Goal: Transaction & Acquisition: Purchase product/service

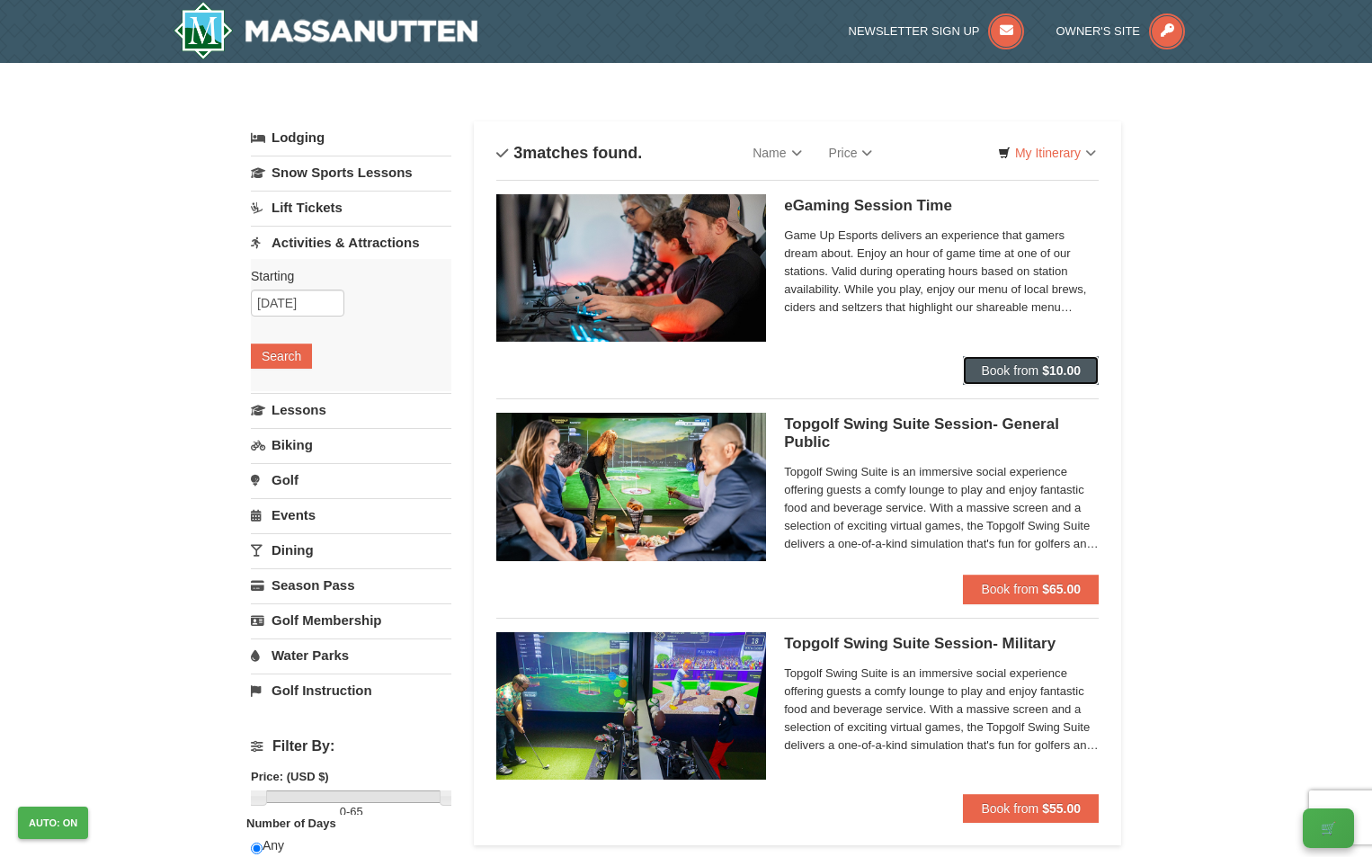
click at [1017, 375] on span "Book from" at bounding box center [1010, 370] width 58 height 14
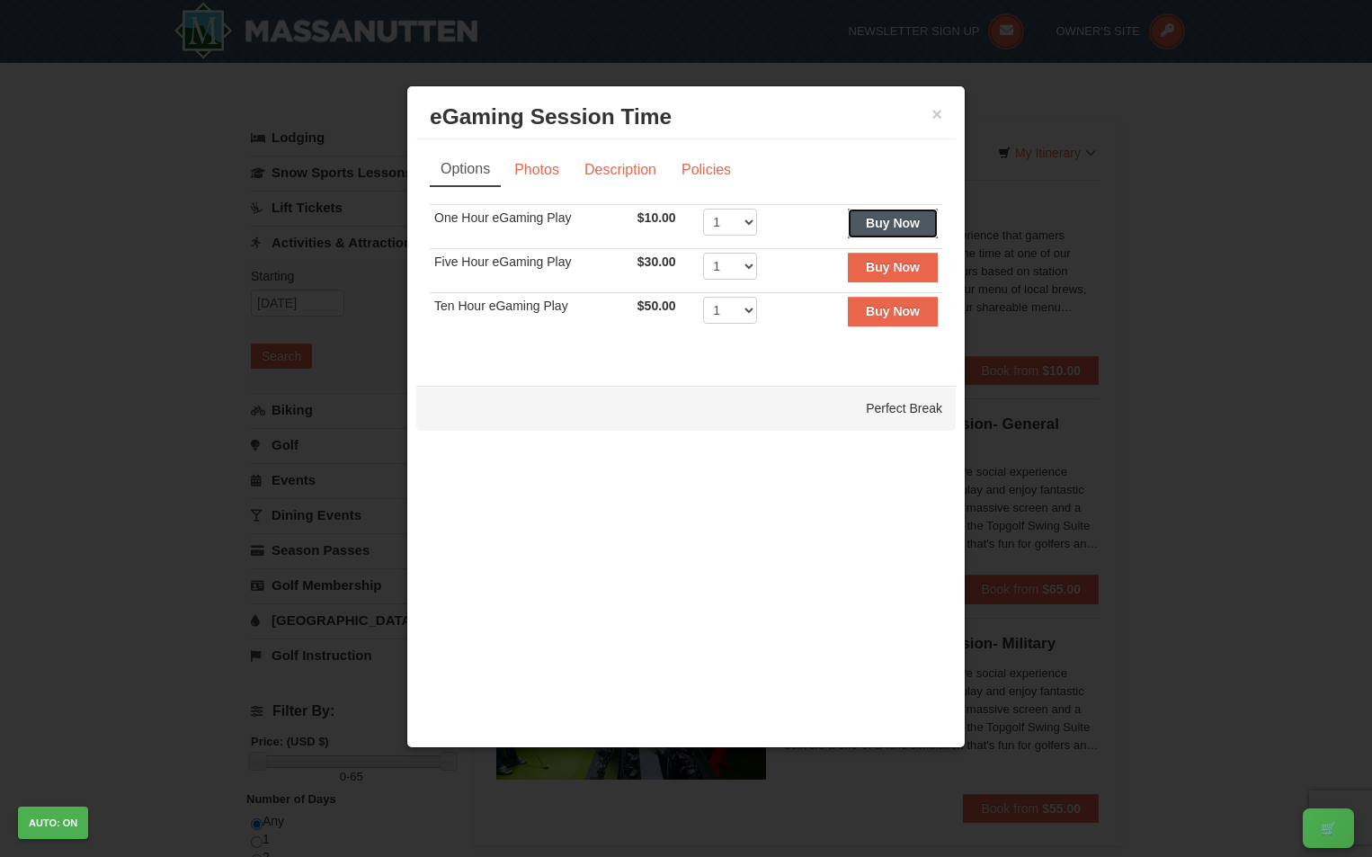
click at [879, 227] on strong "Buy Now" at bounding box center [893, 223] width 54 height 14
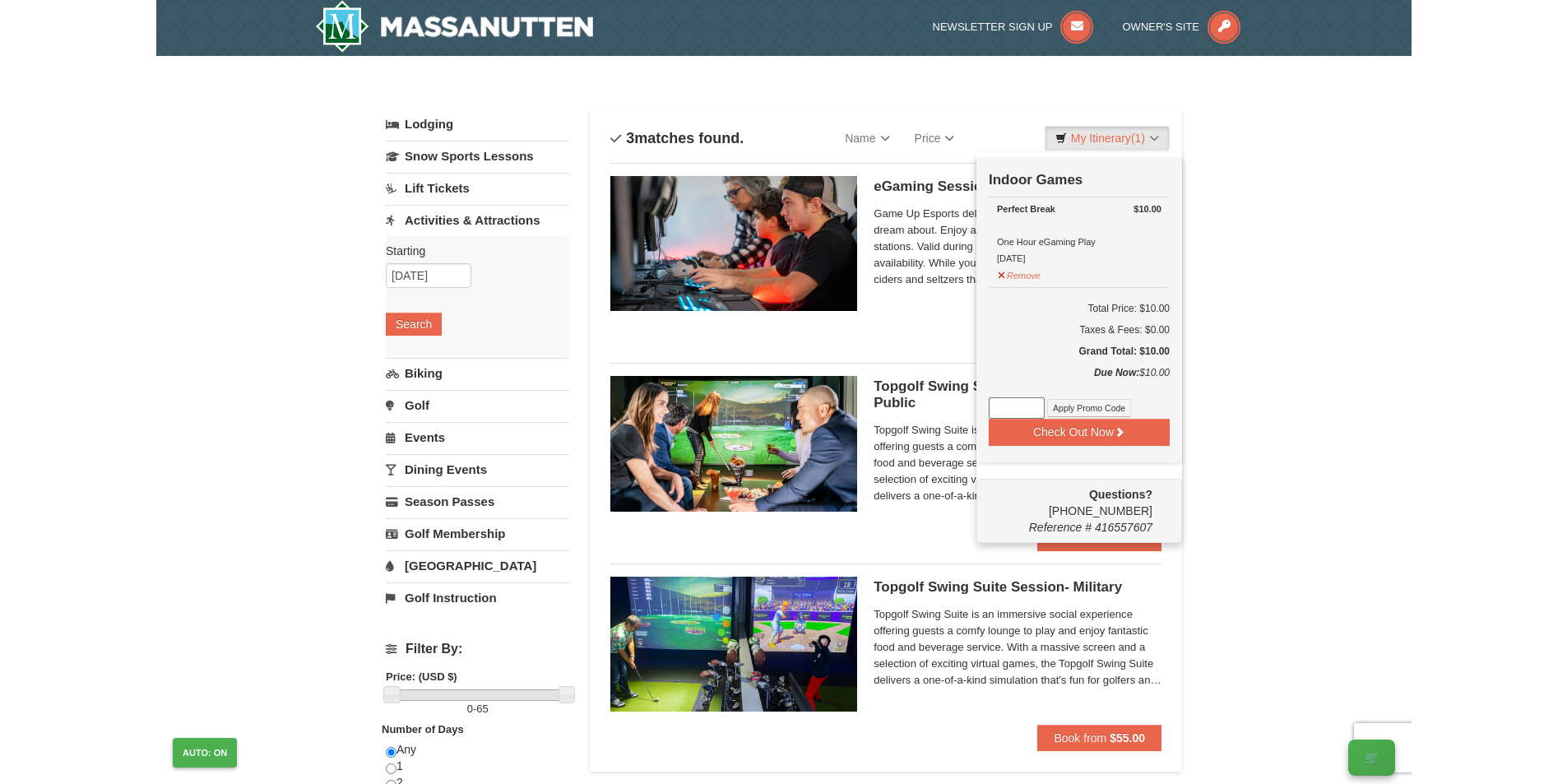
scroll to position [5, 0]
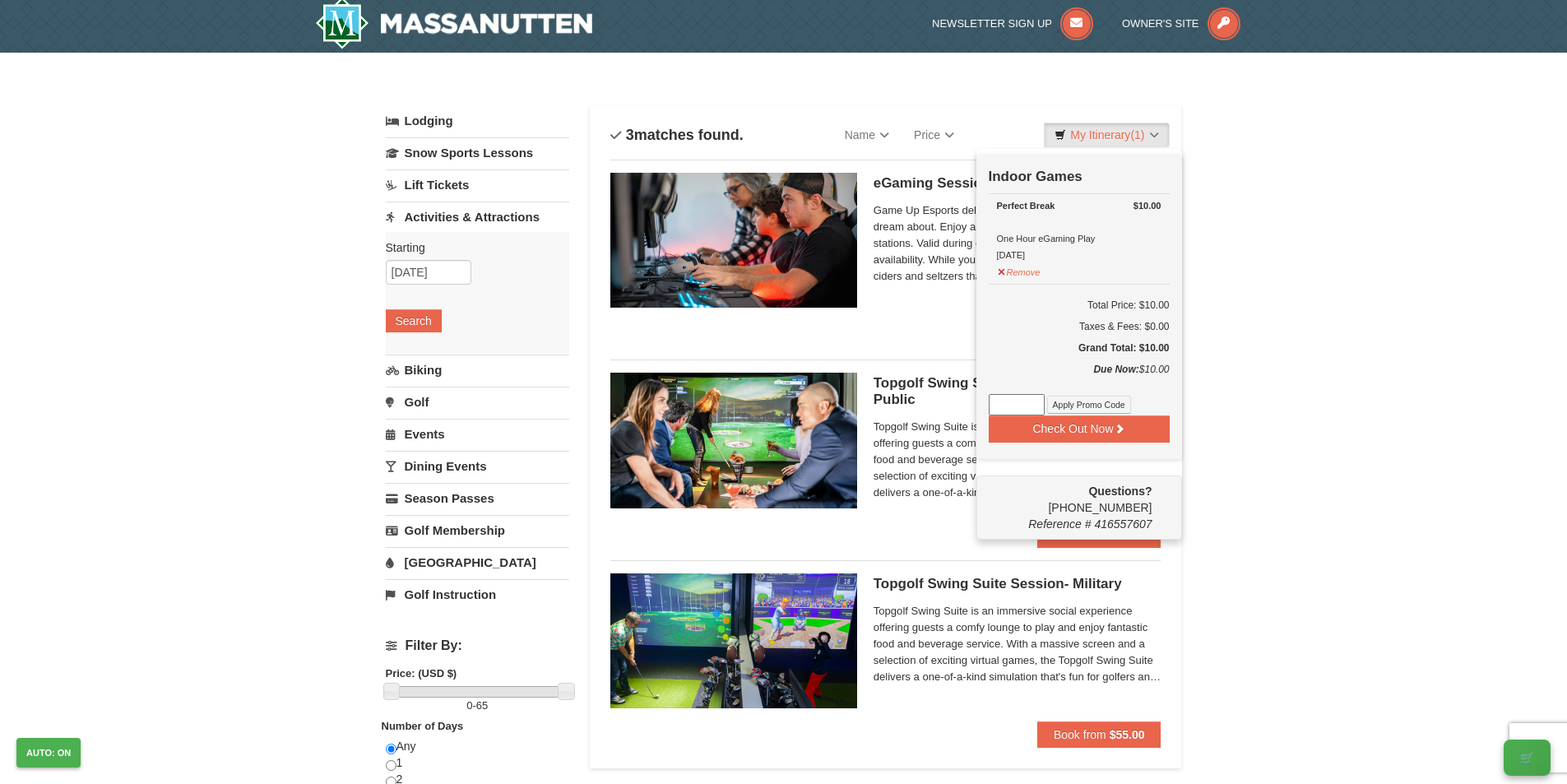
click at [1028, 409] on input at bounding box center [1016, 404] width 56 height 21
paste input "25OffSkiHS25"
type input "25OffSkiHS25"
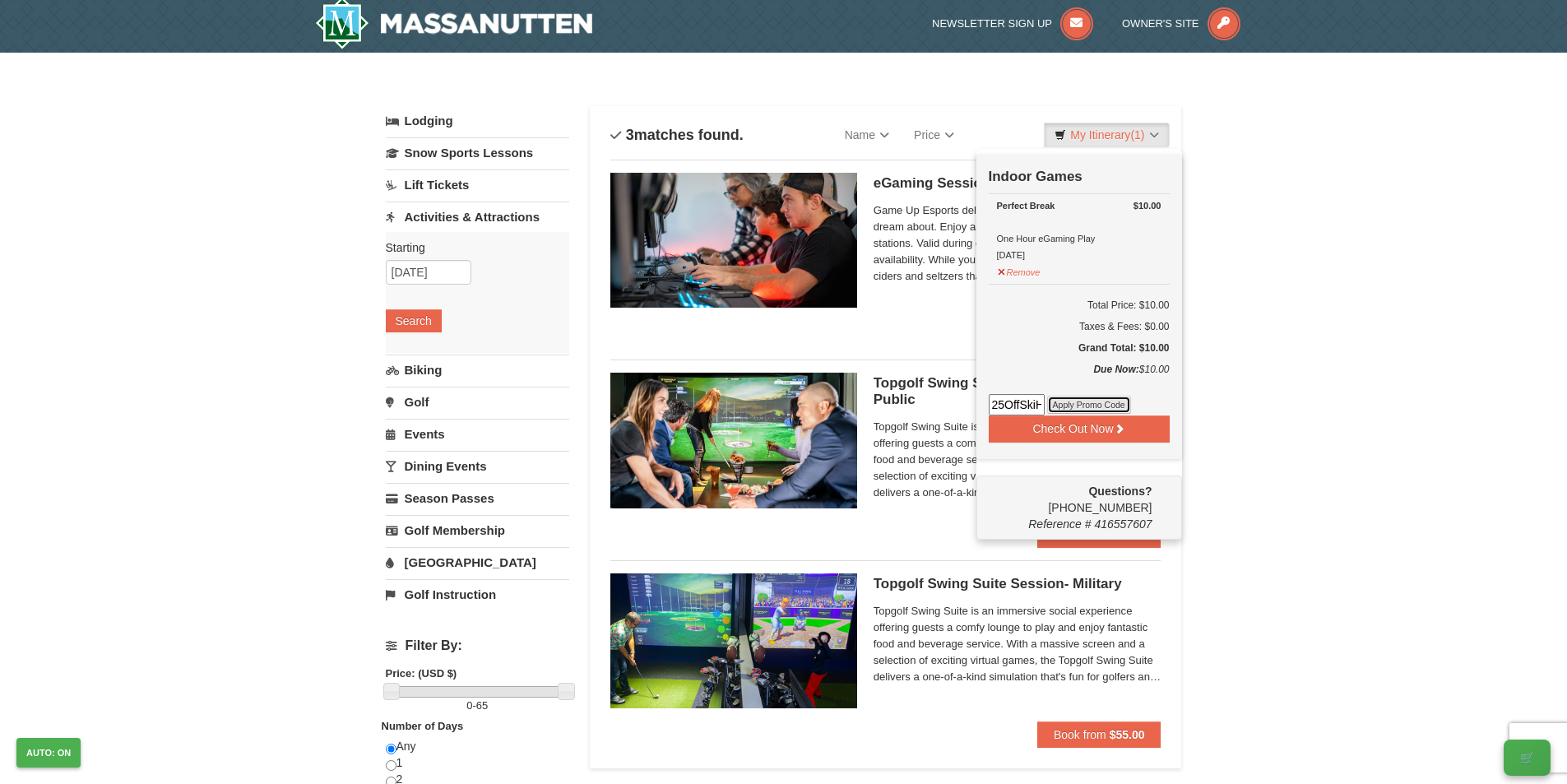
click at [1089, 404] on button "Apply Promo Code" at bounding box center [1089, 404] width 84 height 18
click at [1016, 395] on input at bounding box center [1016, 404] width 56 height 21
paste input "25OffSkiHS25"
type input "25OffSkiHS25"
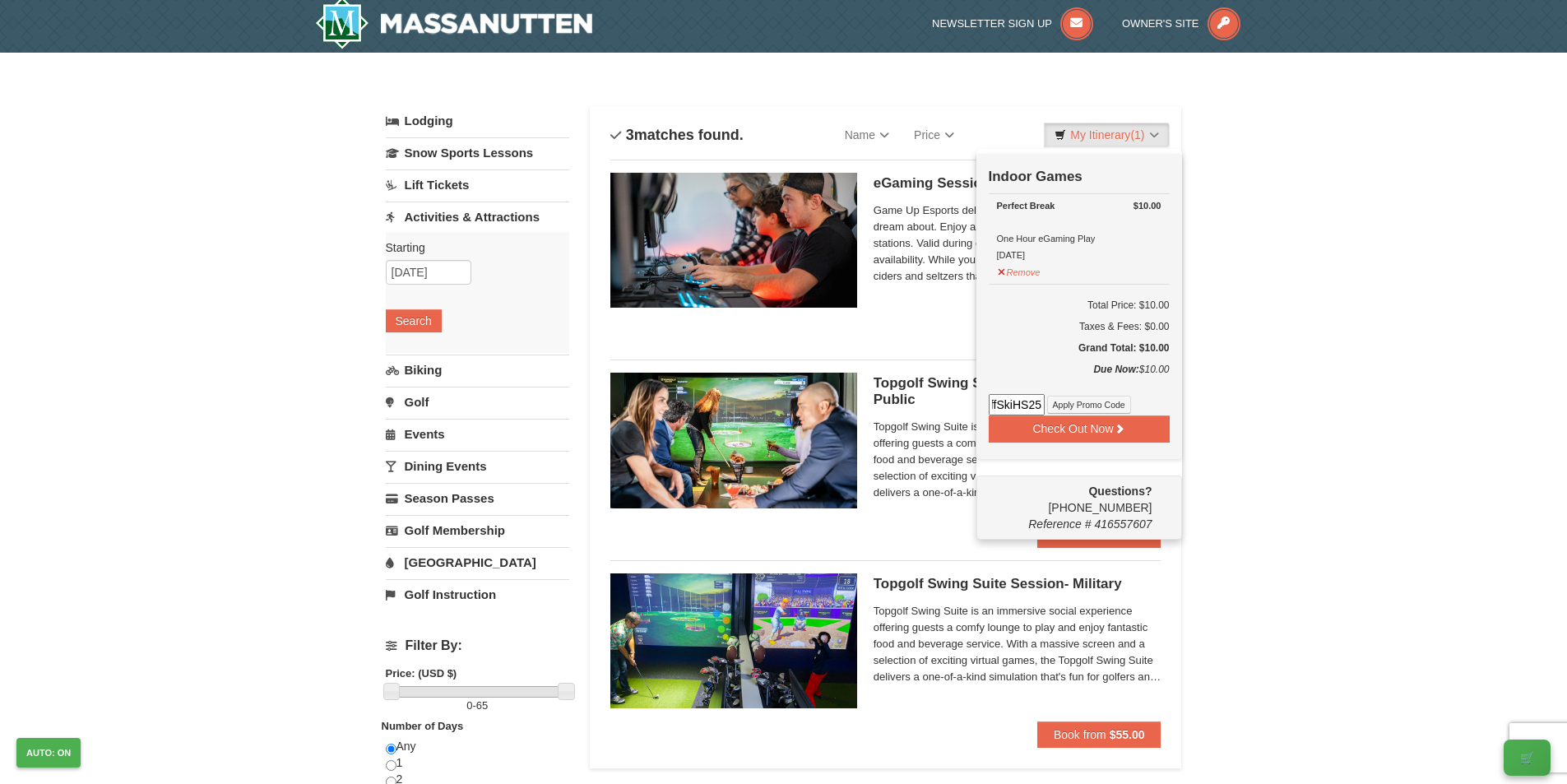
scroll to position [0, 0]
click at [1082, 396] on div "25OffSkiHS25 Apply Promo Code" at bounding box center [1079, 404] width 181 height 21
click at [1084, 403] on button "Apply Promo Code" at bounding box center [1089, 404] width 84 height 18
click at [1019, 397] on input at bounding box center [1016, 404] width 56 height 21
click at [1108, 405] on button "Apply Promo Code" at bounding box center [1089, 404] width 84 height 18
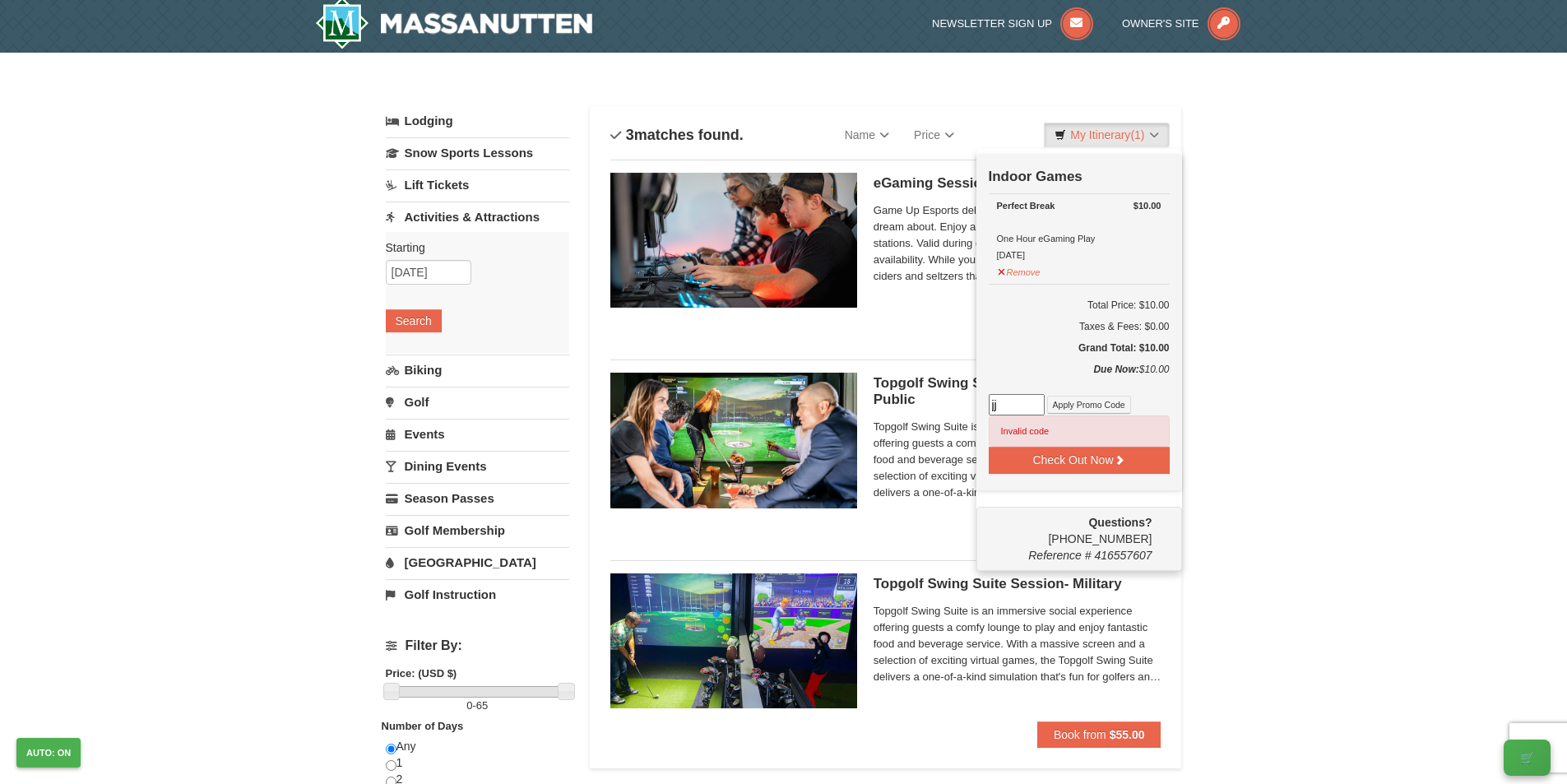
click at [996, 403] on input "jj" at bounding box center [1016, 404] width 56 height 21
paste input "25OffSkiHS25"
type input "25OffSkiHS25"
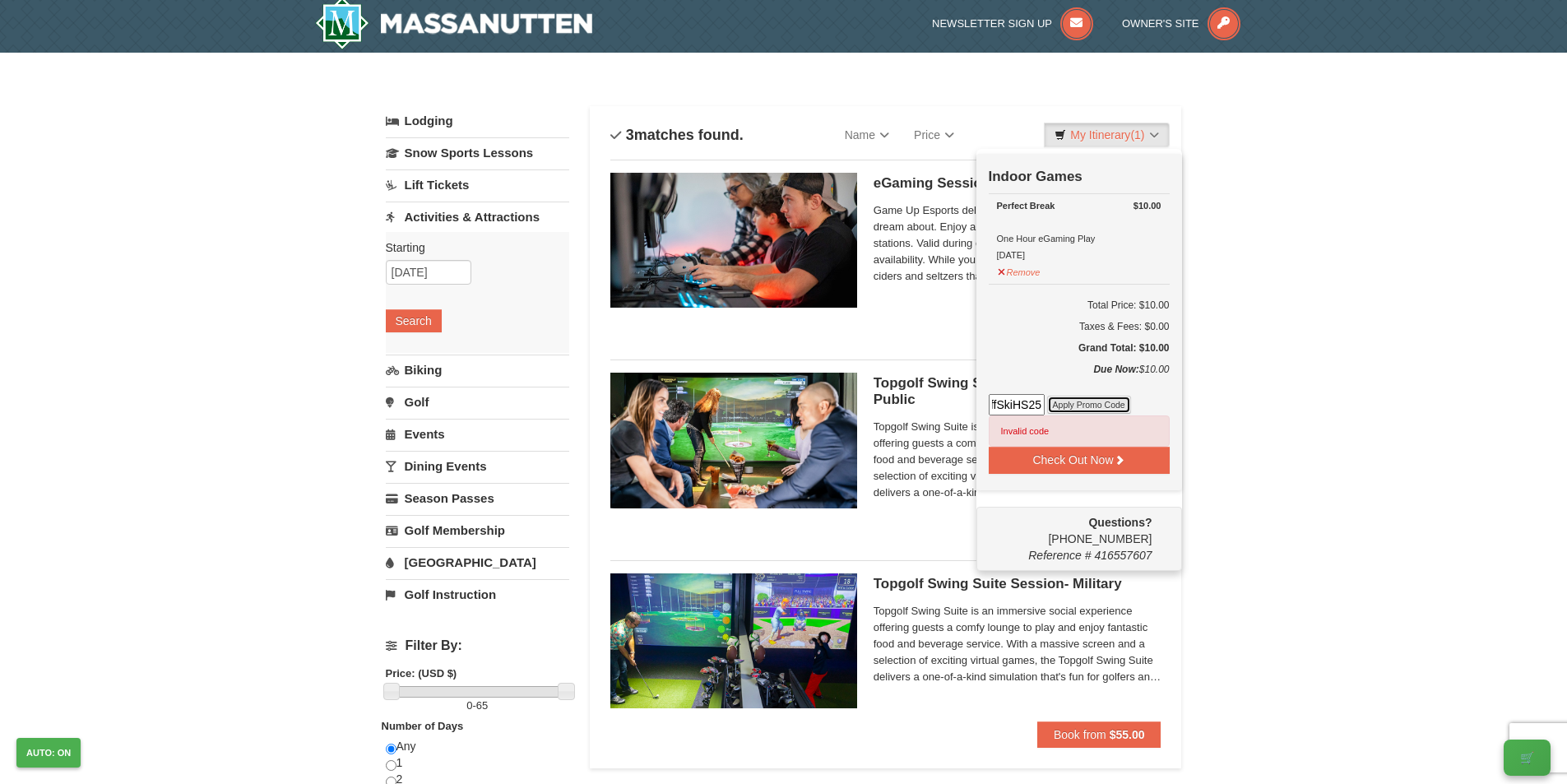
scroll to position [0, 0]
click at [1076, 403] on button "Apply Promo Code" at bounding box center [1089, 404] width 84 height 18
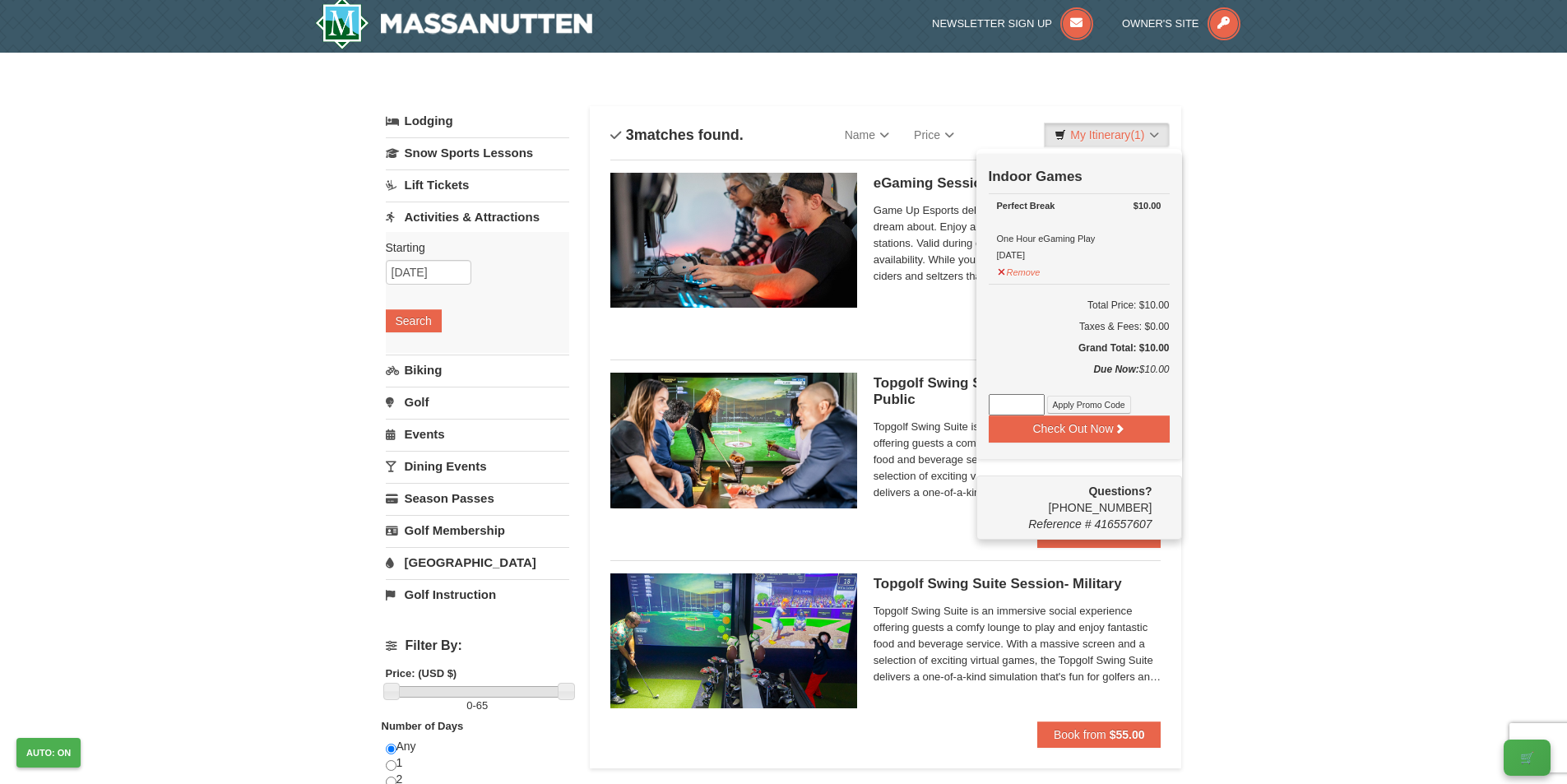
click at [1024, 409] on input at bounding box center [1016, 404] width 56 height 21
paste input "25OffSkiHS25"
type input "25OffSkiHS25"
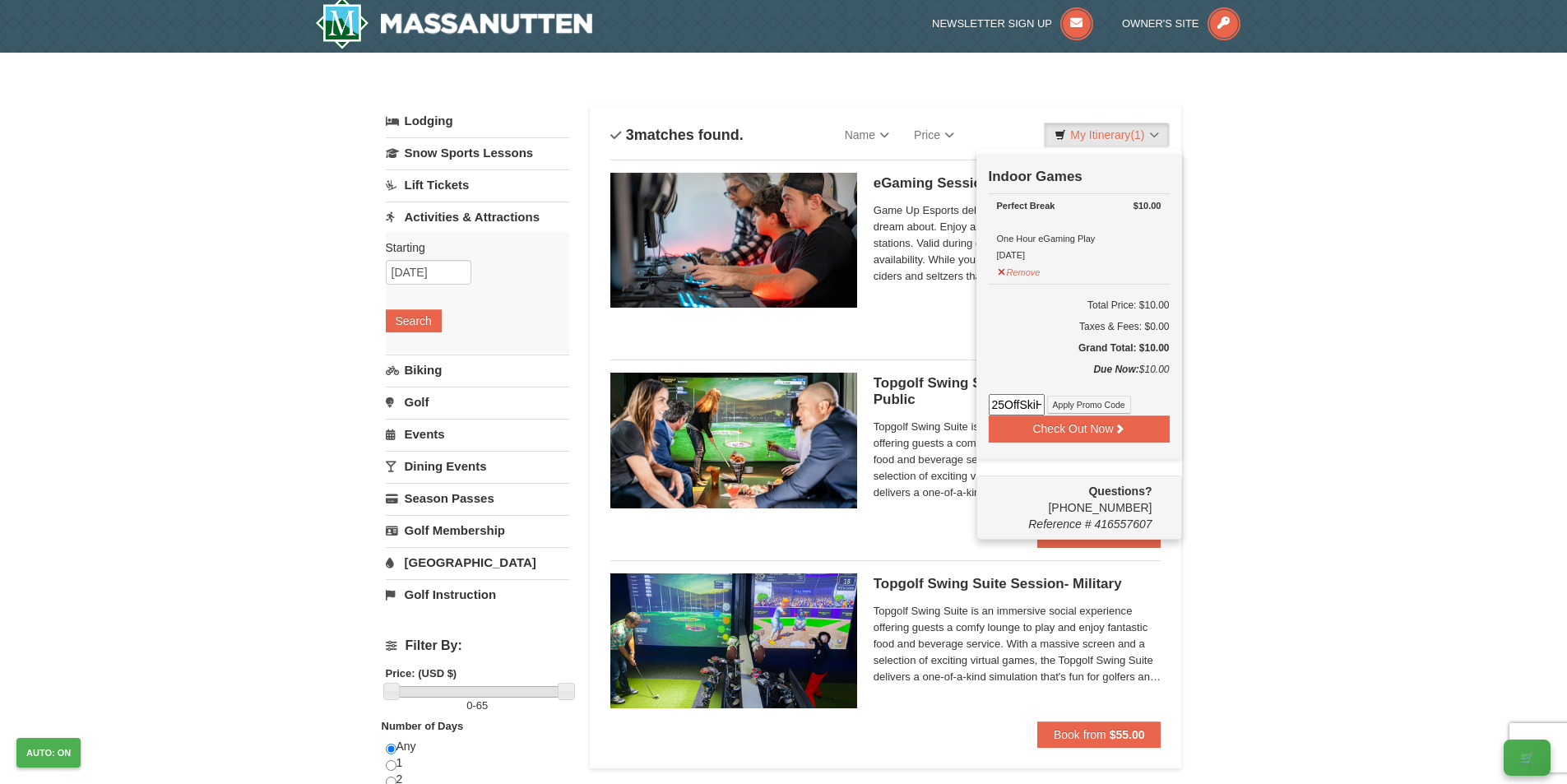
click at [1038, 354] on h5 "Grand Total: $10.00" at bounding box center [1079, 348] width 181 height 16
click at [1038, 353] on h5 "Grand Total: $10.00" at bounding box center [1079, 348] width 181 height 16
click at [1028, 345] on h5 "Grand Total: $10.00" at bounding box center [1079, 348] width 181 height 16
click at [1021, 335] on div "Taxes & Fees: $0.00" at bounding box center [1079, 327] width 181 height 16
